Goal: Check status: Check status

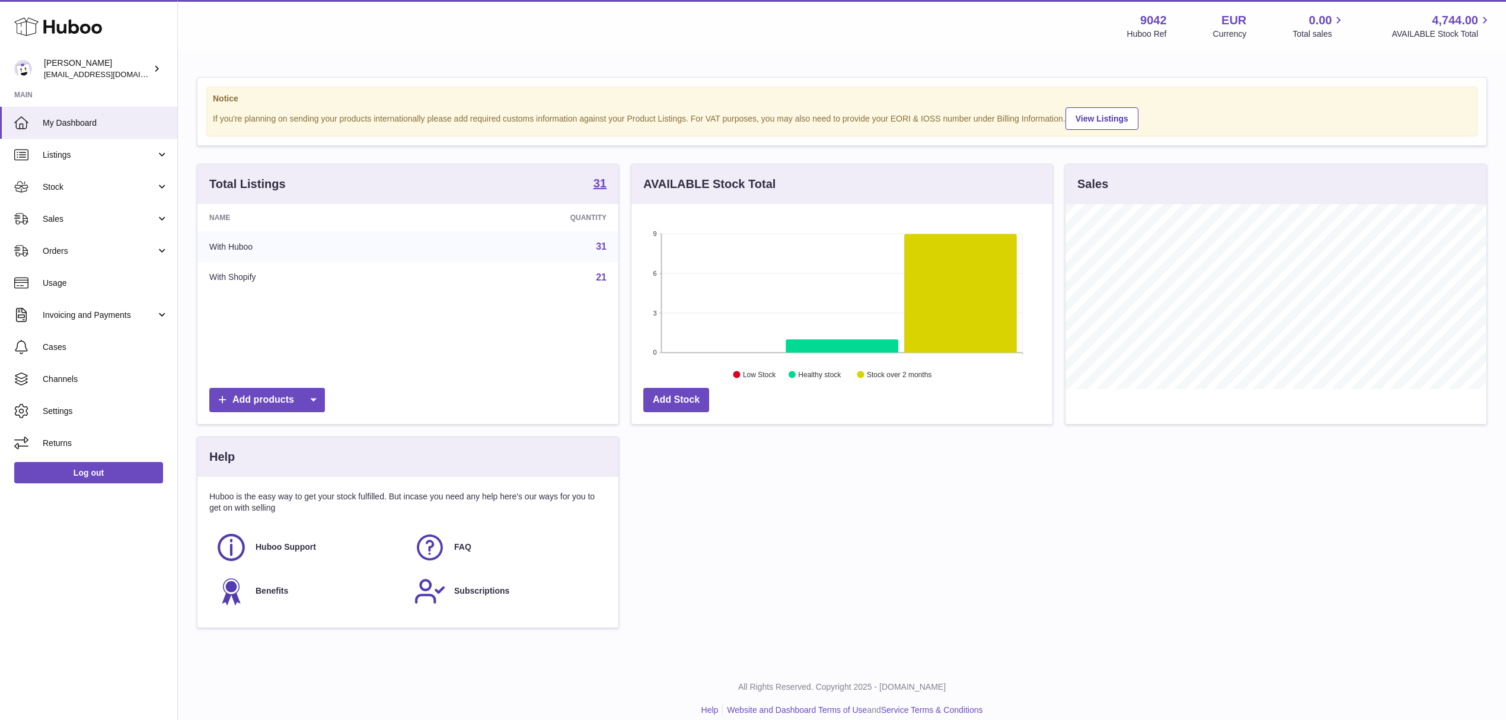
scroll to position [185, 420]
click at [98, 304] on link "Invoicing and Payments" at bounding box center [88, 315] width 177 height 32
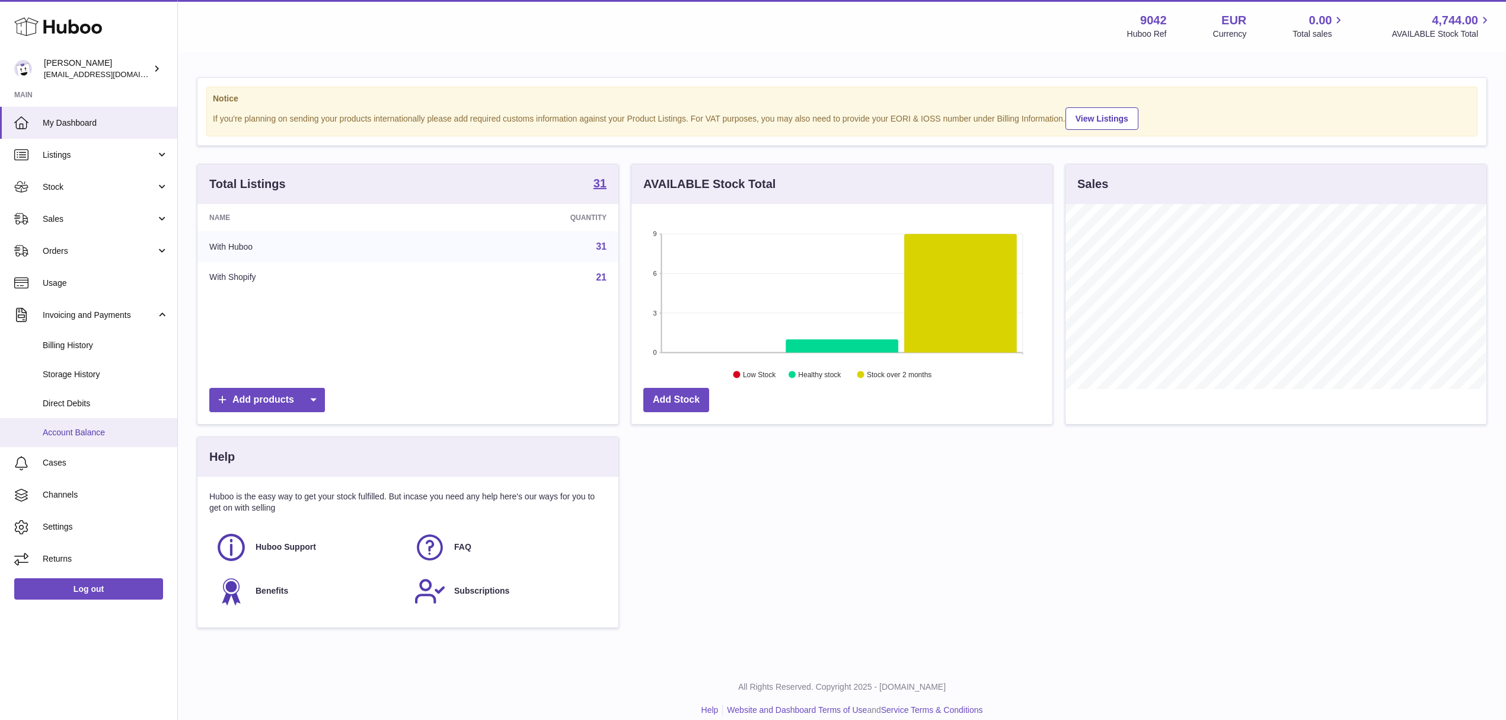
click at [93, 424] on link "Account Balance" at bounding box center [88, 432] width 177 height 29
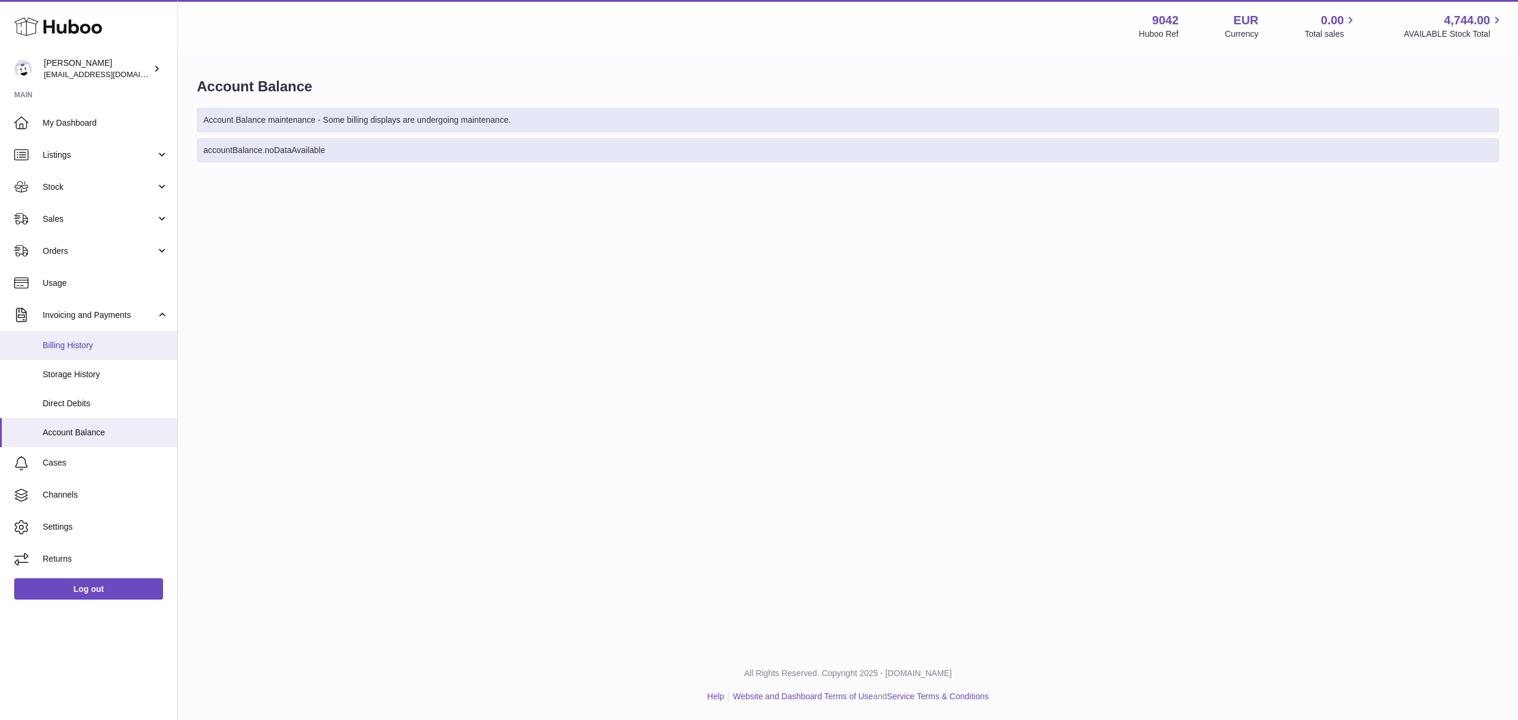
click at [94, 337] on link "Billing History" at bounding box center [88, 345] width 177 height 29
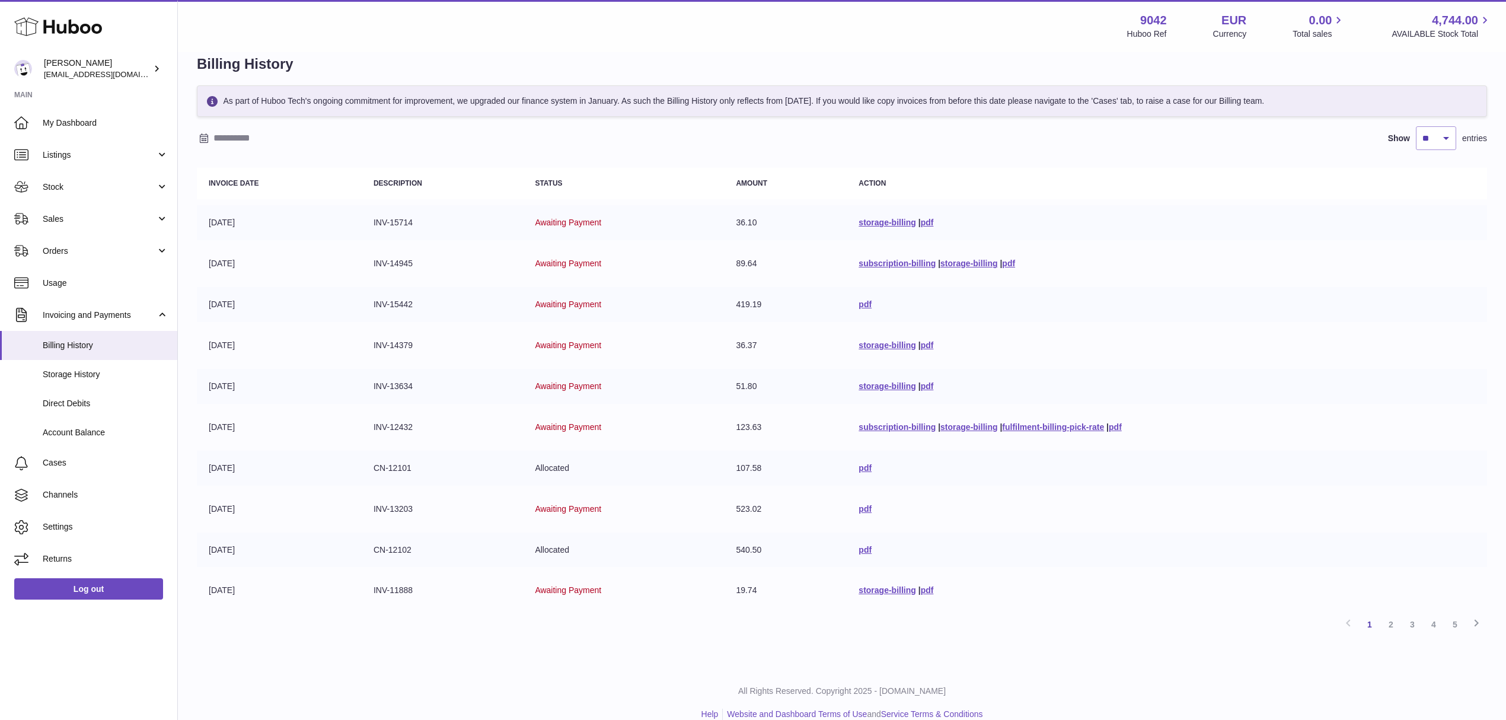
scroll to position [36, 0]
